Goal: Find specific page/section: Find specific page/section

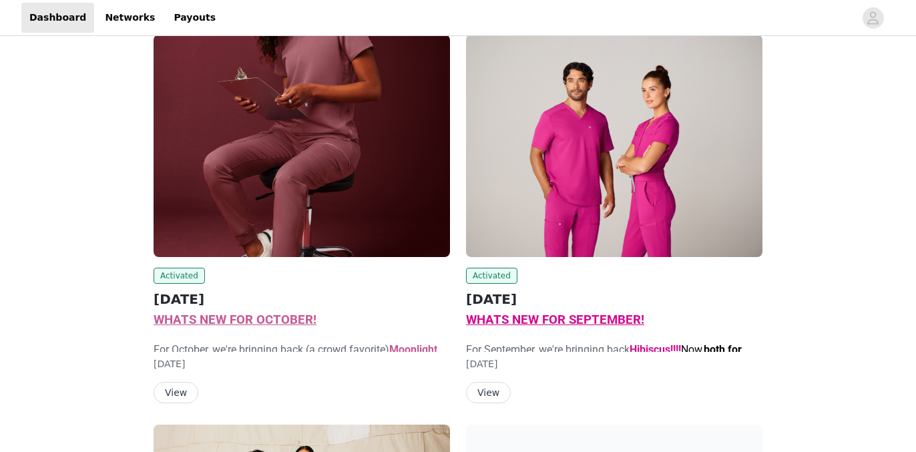
scroll to position [179, 0]
click at [185, 395] on button "View" at bounding box center [176, 391] width 45 height 21
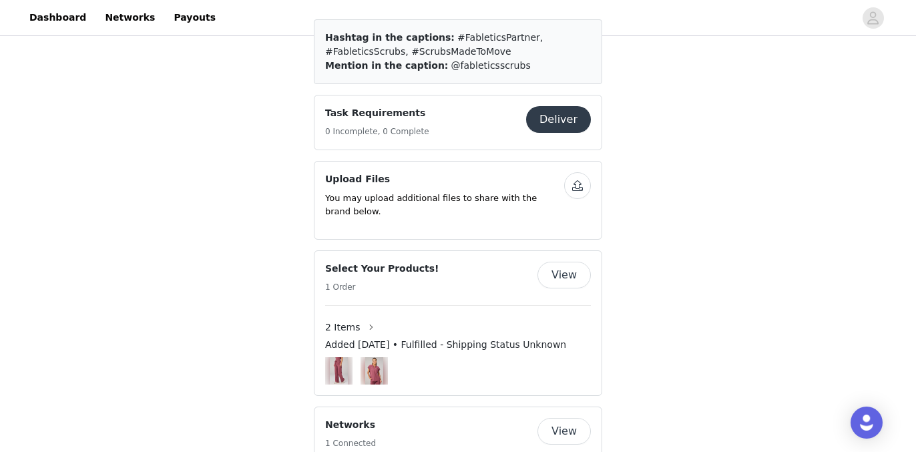
scroll to position [1390, 0]
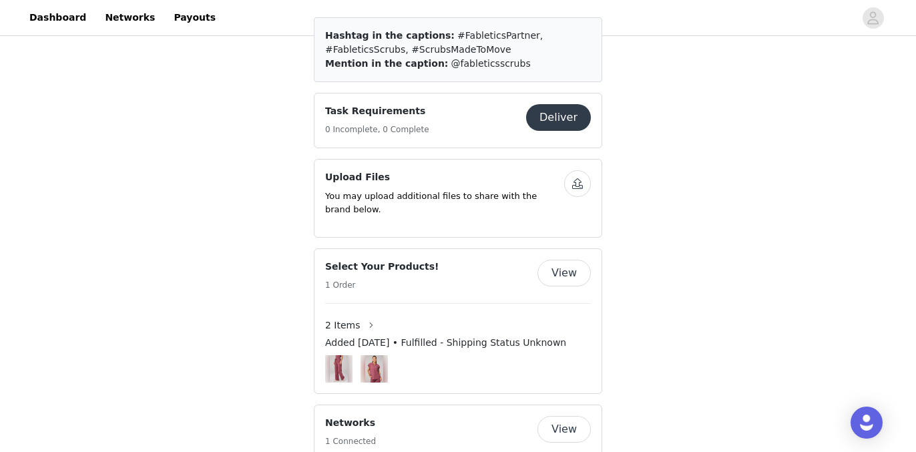
click at [570, 286] on button "View" at bounding box center [564, 273] width 53 height 27
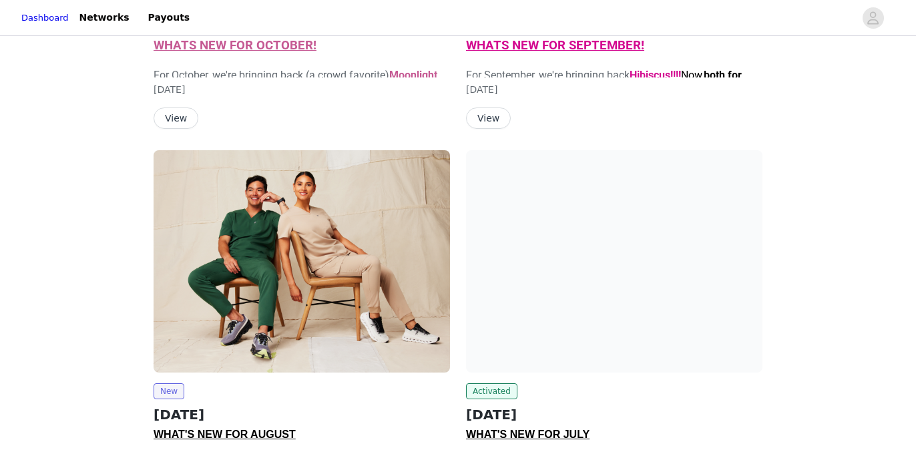
scroll to position [499, 0]
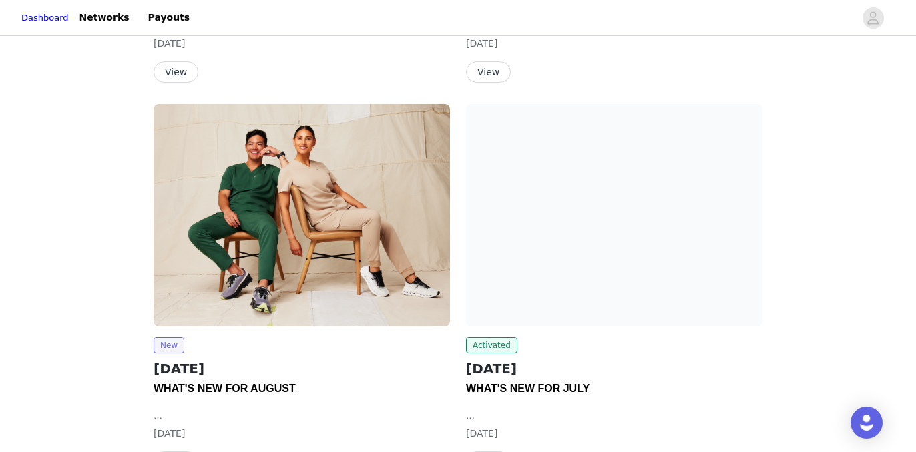
click at [200, 391] on span "WHAT'S NEW FOR AUGUST" at bounding box center [225, 388] width 142 height 11
click at [166, 345] on span "New" at bounding box center [169, 345] width 31 height 16
click at [245, 389] on span "WHAT'S NEW FOR AUGUST" at bounding box center [225, 388] width 142 height 11
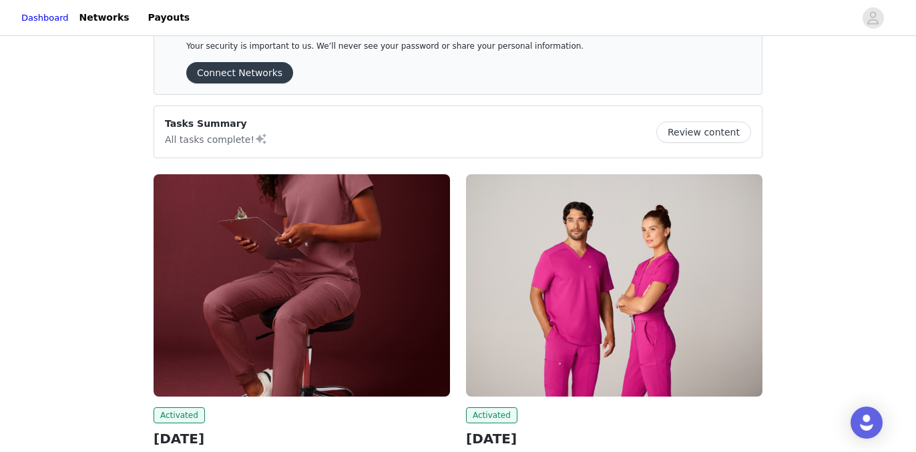
scroll to position [0, 0]
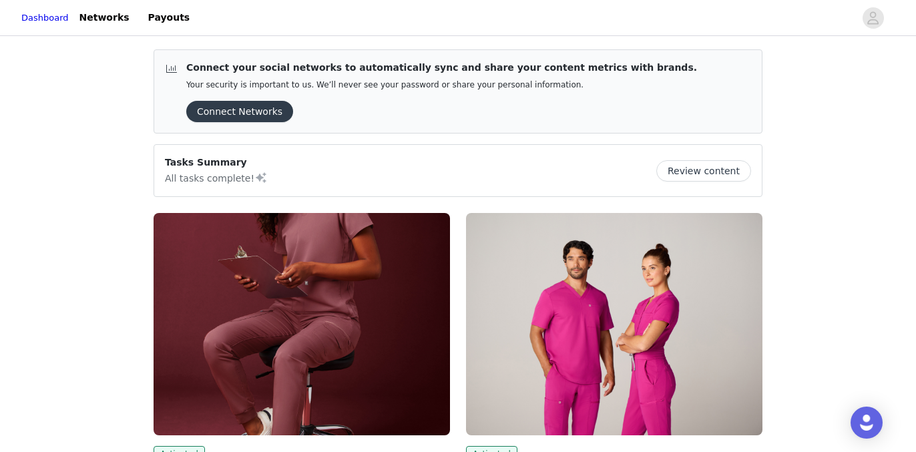
click at [266, 330] on img at bounding box center [302, 324] width 297 height 222
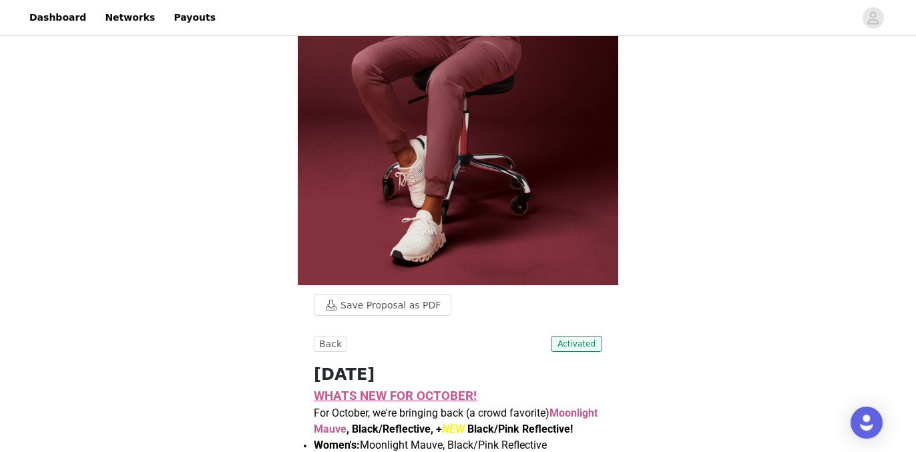
scroll to position [252, 0]
